Goal: Find specific page/section: Find specific page/section

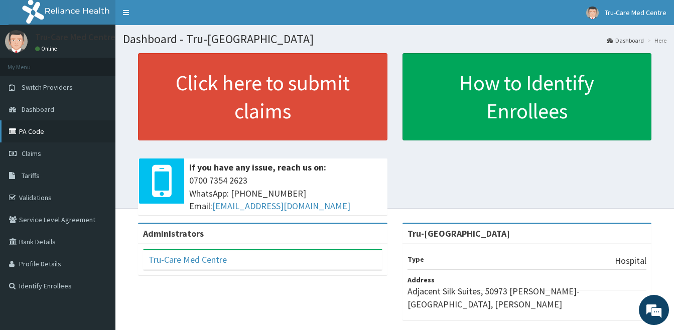
click at [35, 130] on link "PA Code" at bounding box center [57, 131] width 115 height 22
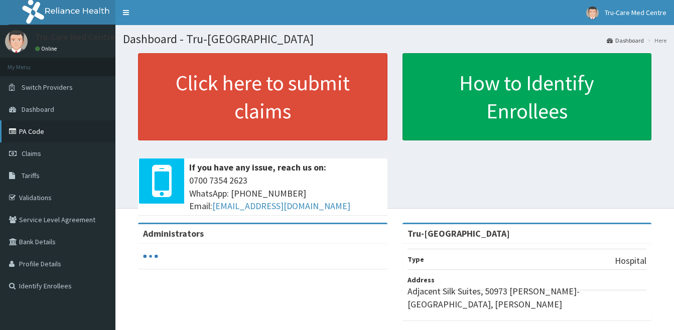
click at [33, 130] on link "PA Code" at bounding box center [57, 131] width 115 height 22
